Goal: Book appointment/travel/reservation

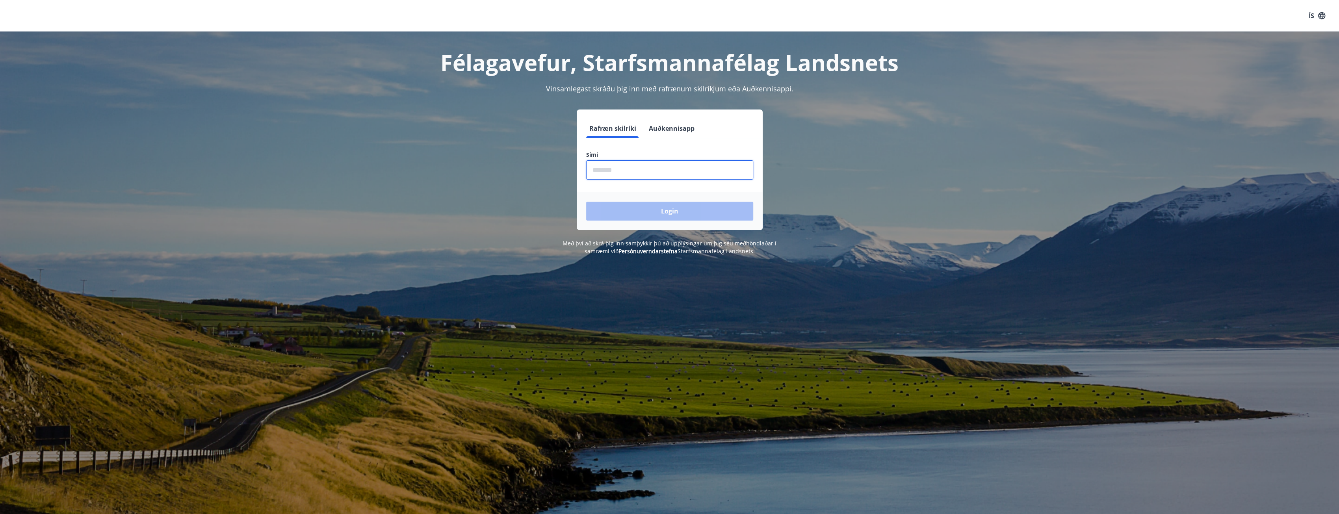
click at [613, 165] on input "phone" at bounding box center [669, 169] width 167 height 19
type input "********"
click at [645, 207] on button "Login" at bounding box center [669, 211] width 167 height 19
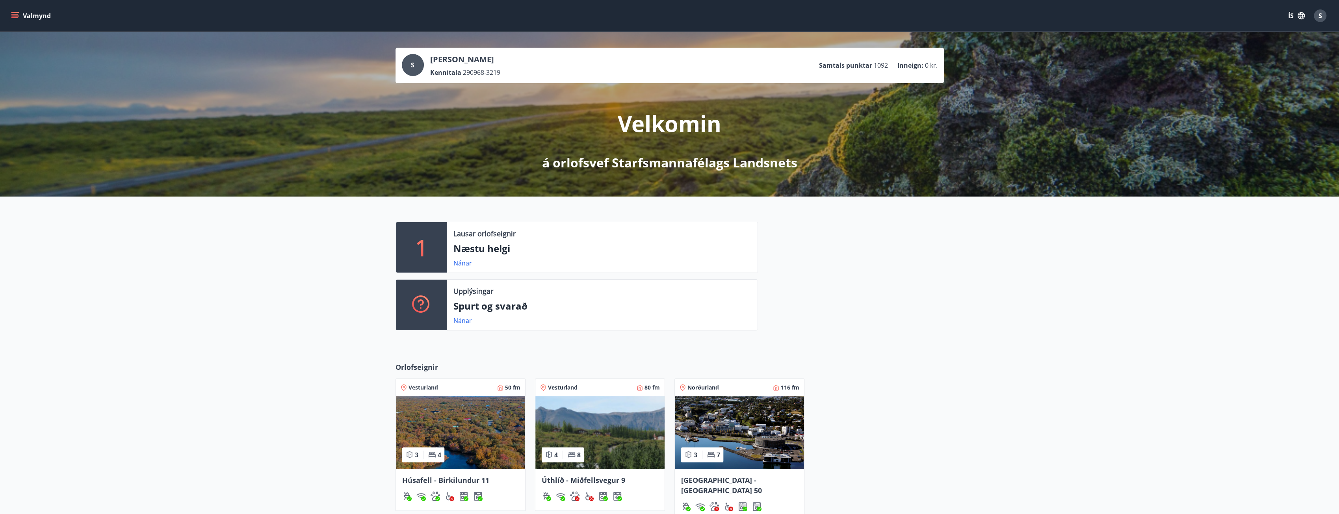
click at [461, 261] on link "Nánar" at bounding box center [462, 263] width 19 height 9
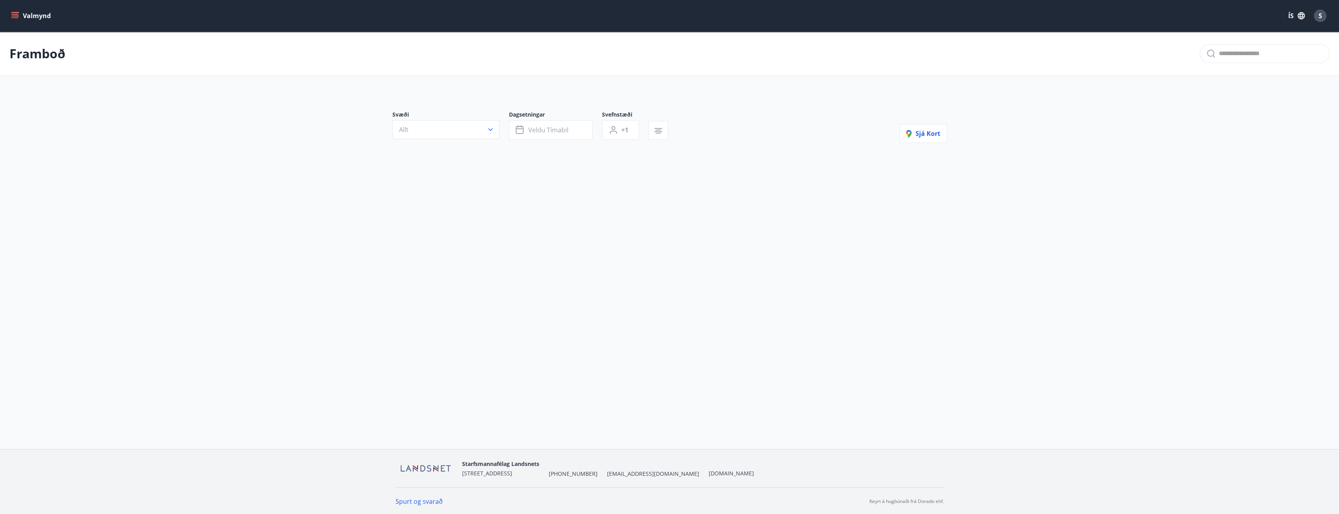
type input "*"
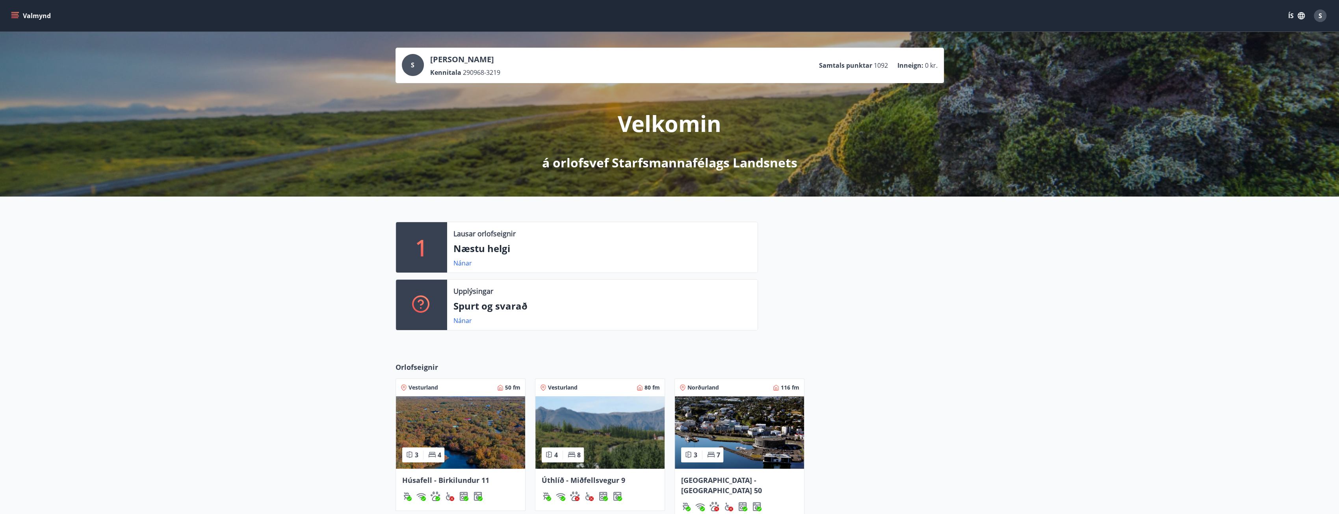
click at [461, 263] on link "Nánar" at bounding box center [462, 263] width 19 height 9
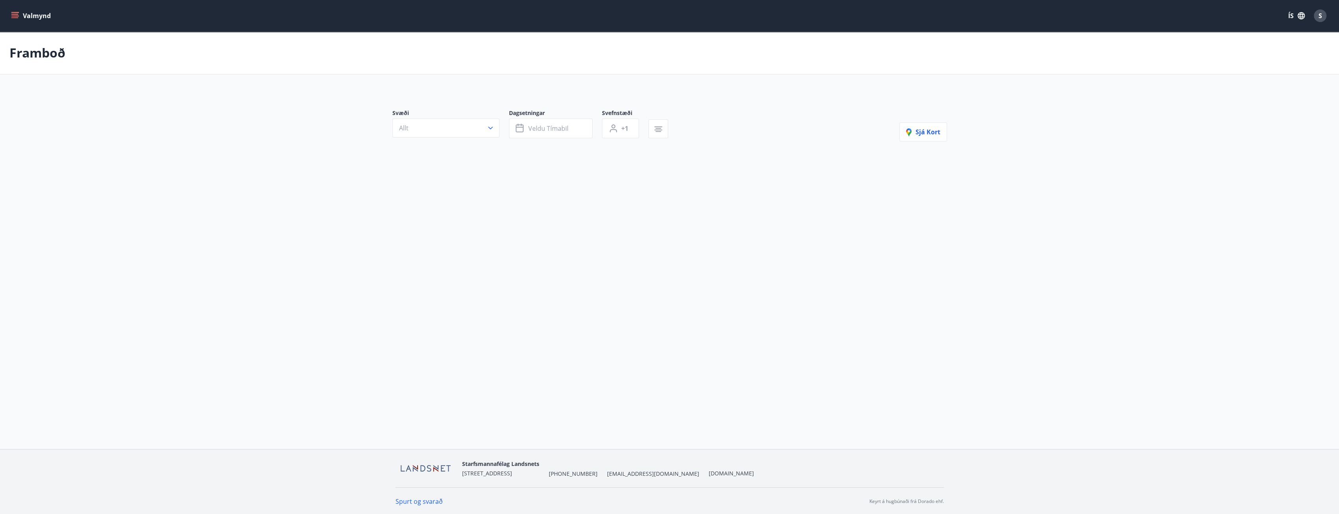
type input "*"
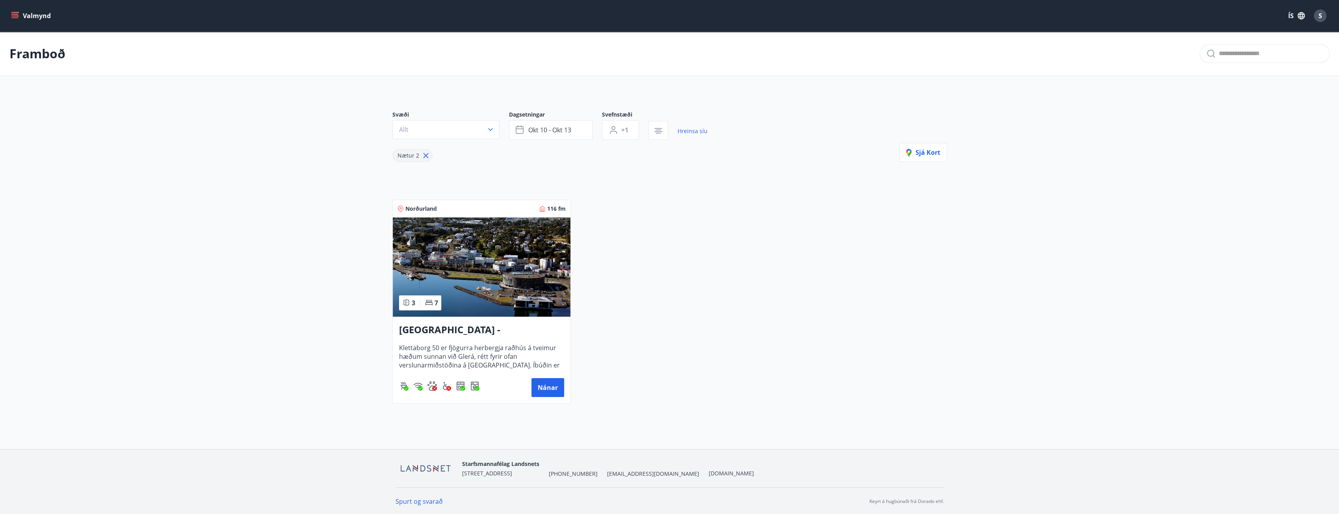
click at [567, 132] on span "okt 10 - okt 13" at bounding box center [549, 130] width 43 height 9
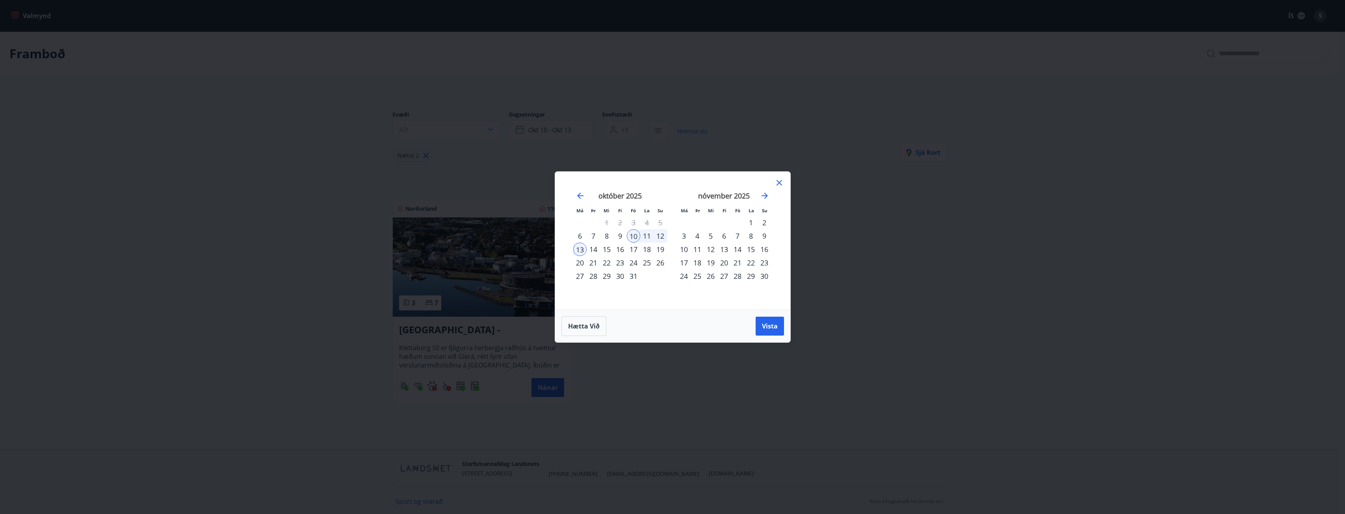
click at [764, 198] on icon "Move forward to switch to the next month." at bounding box center [764, 195] width 9 height 9
click at [738, 221] on div "5" at bounding box center [737, 222] width 13 height 13
click at [767, 224] on div "7" at bounding box center [763, 222] width 13 height 13
click at [765, 322] on span "Vista" at bounding box center [770, 326] width 16 height 9
